Goal: Find specific page/section: Find specific page/section

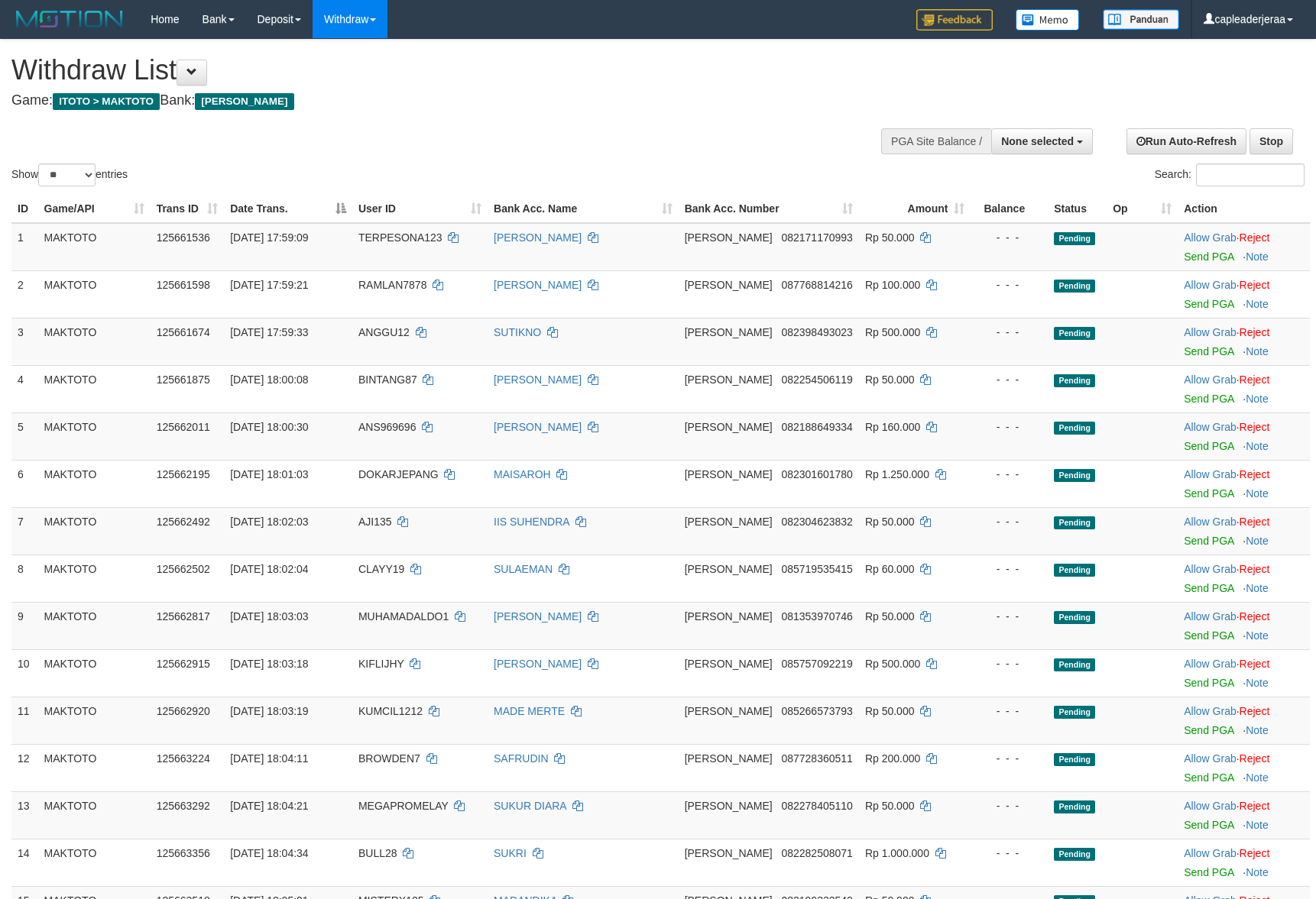
select select
select select "**"
drag, startPoint x: 1204, startPoint y: 143, endPoint x: 1068, endPoint y: 134, distance: 136.3
click at [1202, 143] on link "Run Auto-Refresh" at bounding box center [1186, 142] width 120 height 26
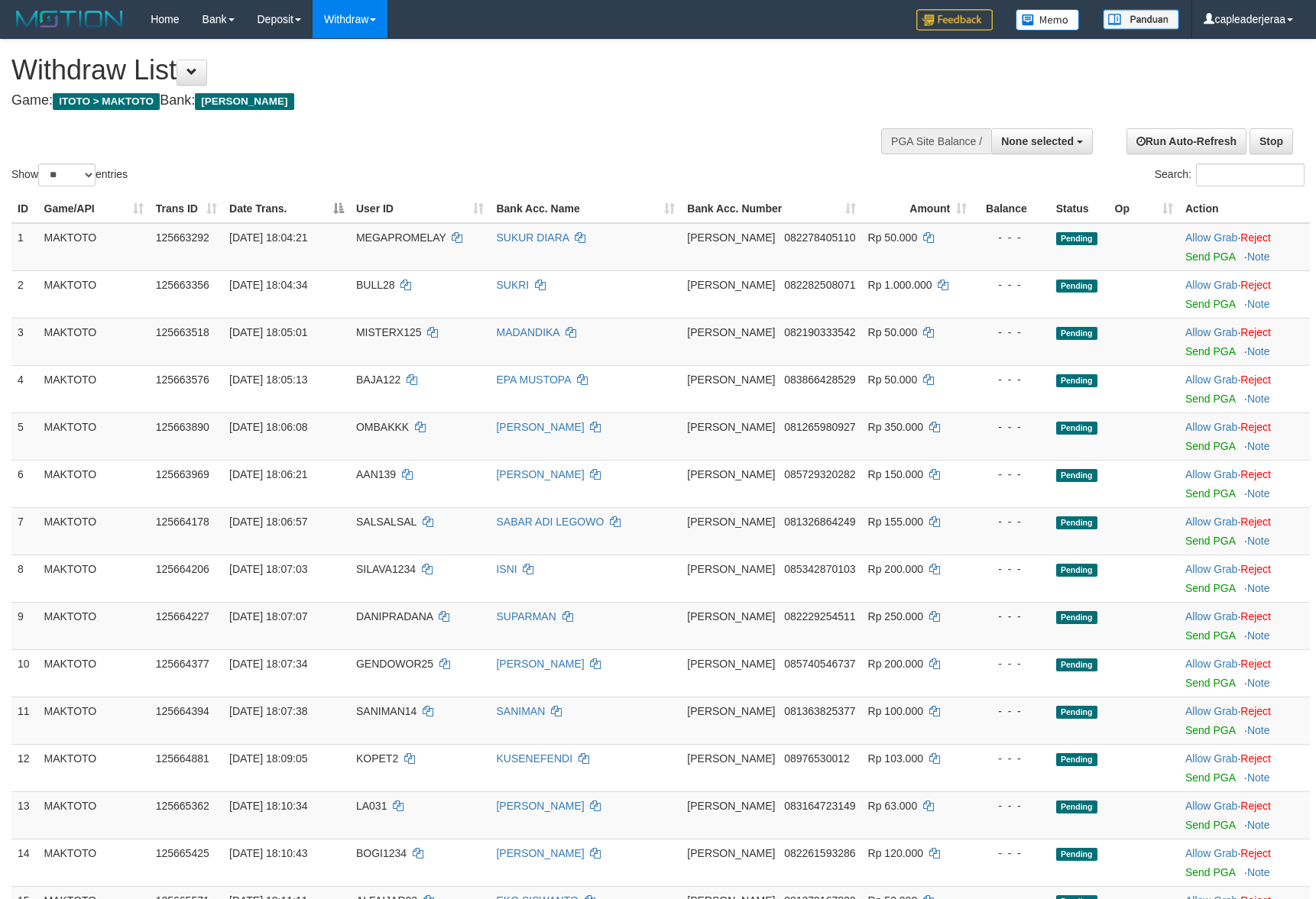
select select
select select "**"
click at [1233, 135] on link "Run Auto-Refresh" at bounding box center [1186, 142] width 120 height 26
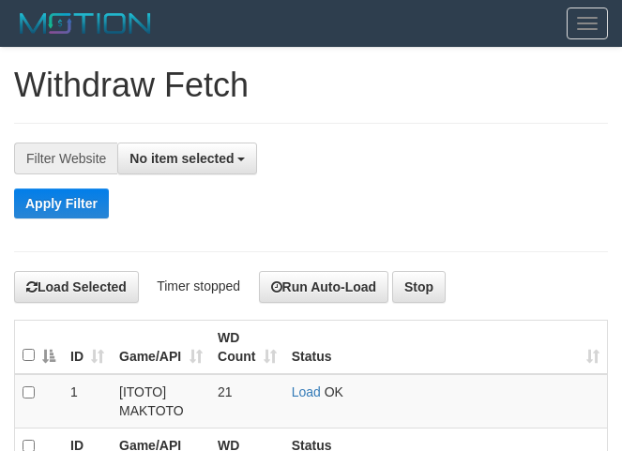
select select
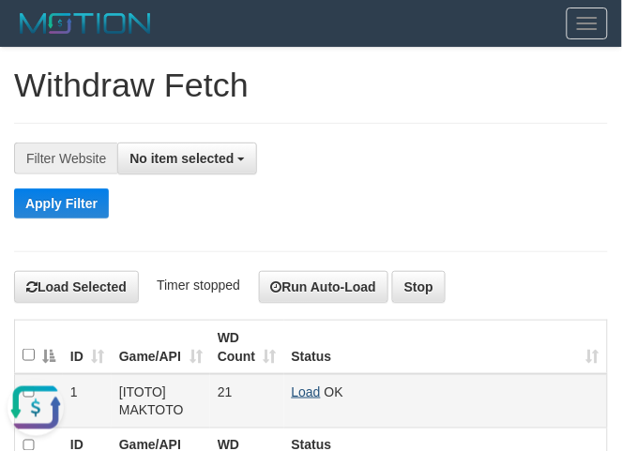
click at [306, 391] on link "Load" at bounding box center [306, 392] width 29 height 15
click at [307, 395] on link "Load" at bounding box center [306, 392] width 29 height 15
drag, startPoint x: 311, startPoint y: 388, endPoint x: 222, endPoint y: 376, distance: 88.9
click at [311, 388] on link "Load" at bounding box center [306, 392] width 29 height 15
click at [390, 195] on div "Apply Filter" at bounding box center [311, 204] width 594 height 30
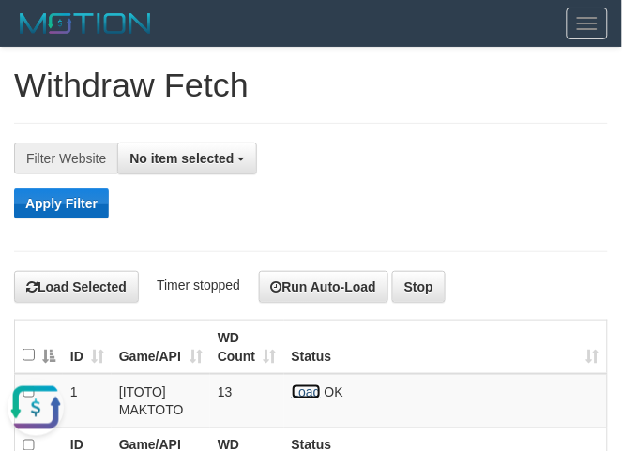
drag, startPoint x: 312, startPoint y: 397, endPoint x: 99, endPoint y: 195, distance: 293.4
click at [311, 399] on link "Load" at bounding box center [306, 392] width 29 height 15
click at [303, 394] on link "Load" at bounding box center [306, 392] width 29 height 15
drag, startPoint x: 307, startPoint y: 391, endPoint x: 267, endPoint y: 324, distance: 78.2
click at [305, 391] on link "Load" at bounding box center [306, 392] width 29 height 15
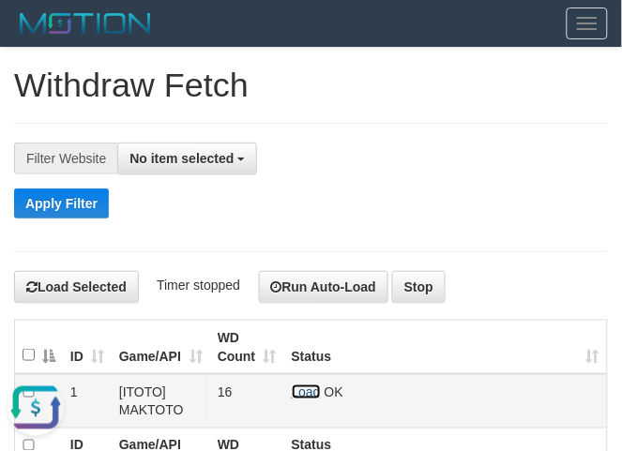
click at [302, 394] on link "Load" at bounding box center [306, 392] width 29 height 15
click at [302, 388] on link "Load" at bounding box center [306, 392] width 29 height 15
click at [311, 394] on link "Load" at bounding box center [306, 392] width 29 height 15
click at [301, 391] on link "Load" at bounding box center [306, 392] width 29 height 15
click at [310, 394] on link "Load" at bounding box center [306, 392] width 29 height 15
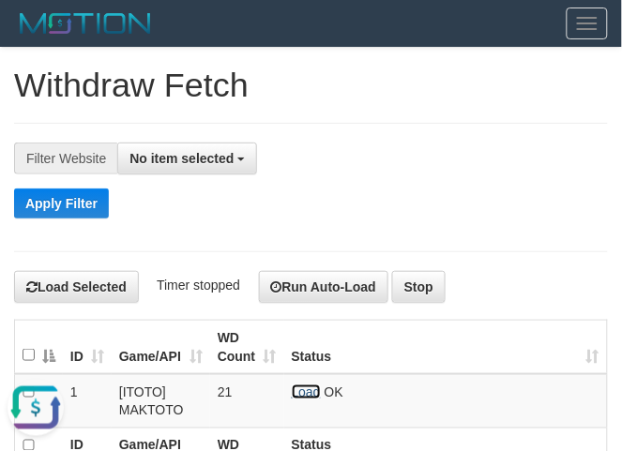
drag, startPoint x: 300, startPoint y: 396, endPoint x: 193, endPoint y: 296, distance: 146.7
click at [300, 396] on link "Load" at bounding box center [306, 392] width 29 height 15
click at [296, 394] on link "Load" at bounding box center [306, 392] width 29 height 15
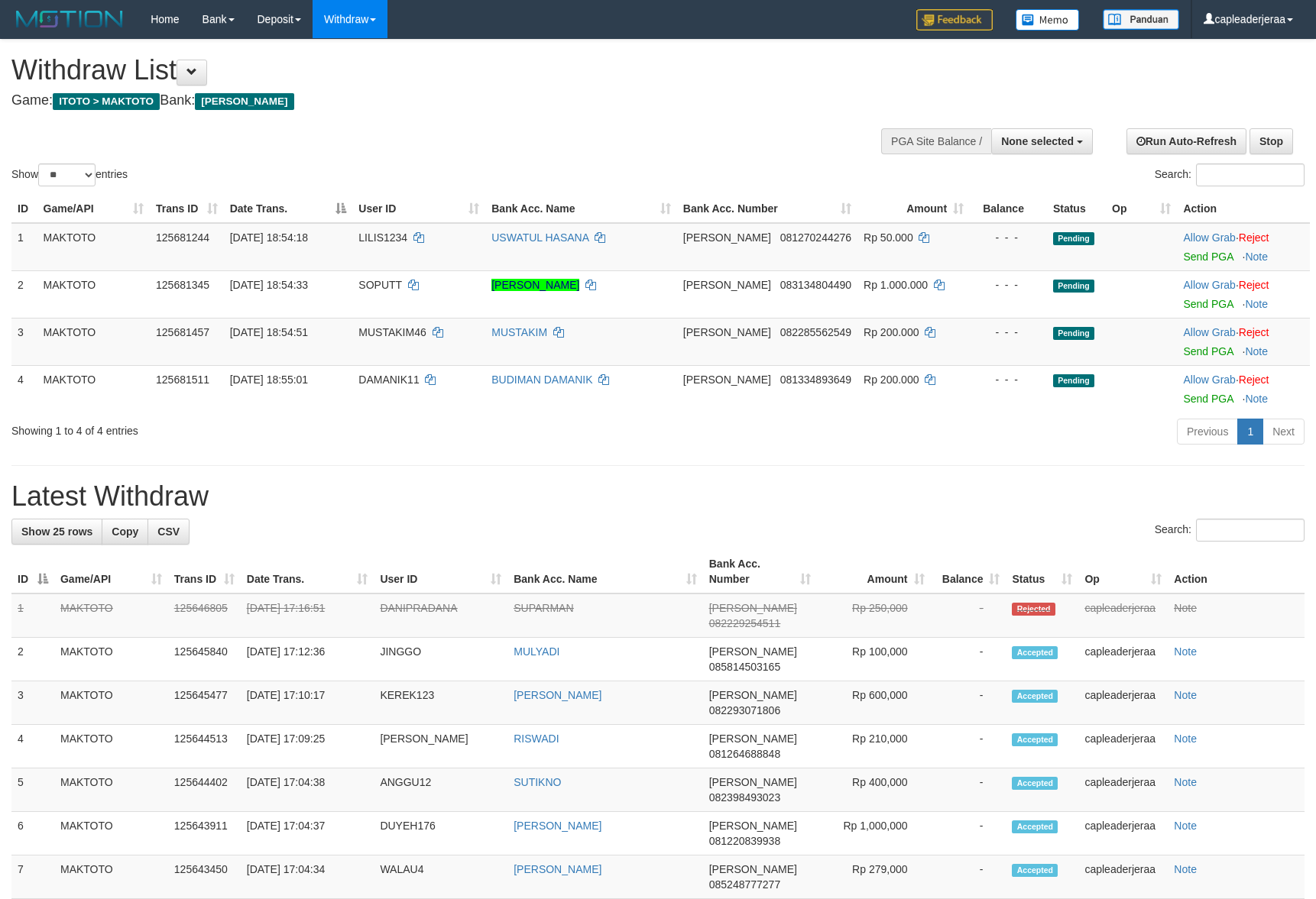
select select
select select "**"
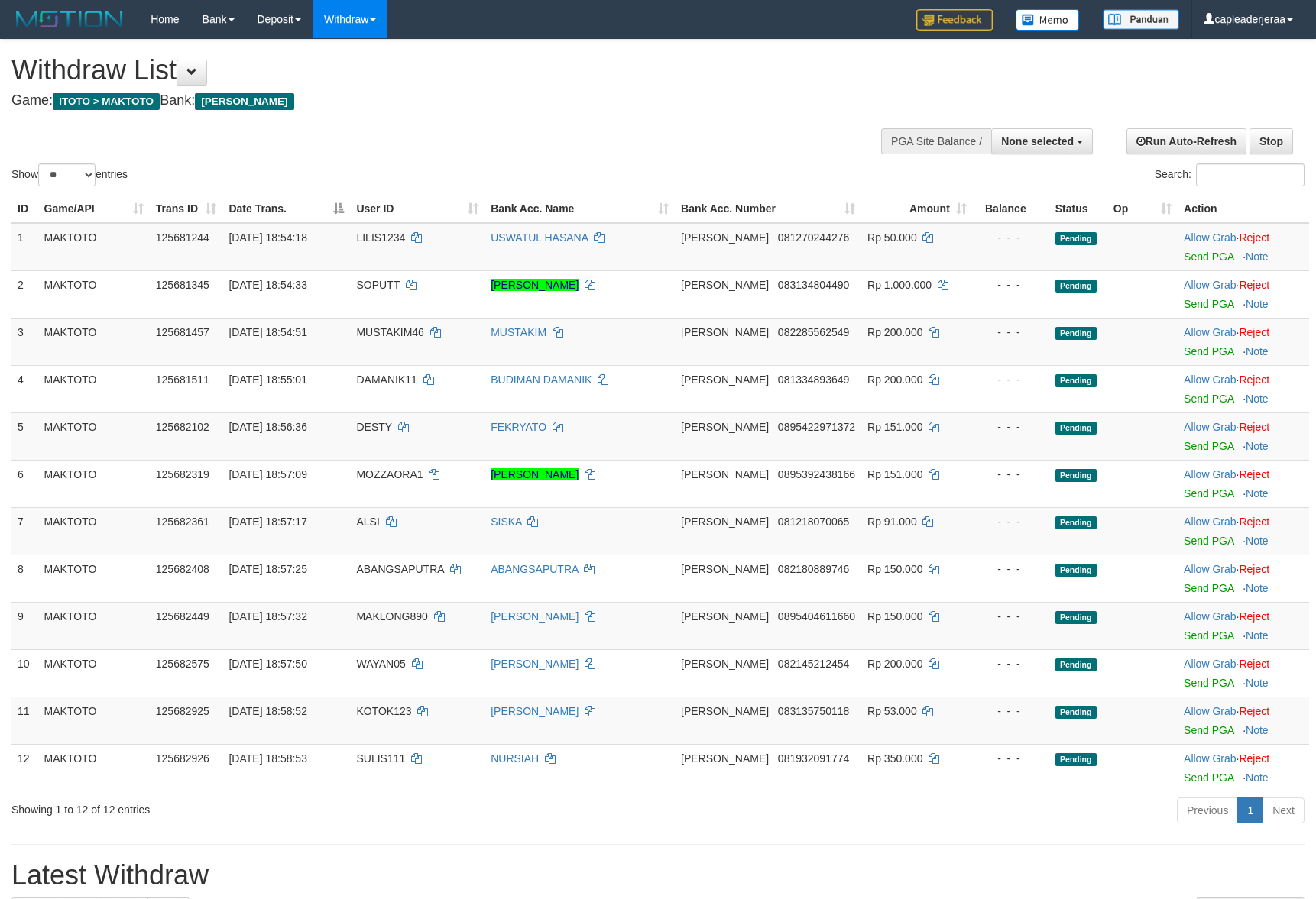
select select
select select "**"
drag, startPoint x: 512, startPoint y: 81, endPoint x: 493, endPoint y: 77, distance: 19.4
click at [512, 81] on h1 "Withdraw List" at bounding box center [436, 71] width 850 height 31
